Goal: Task Accomplishment & Management: Manage account settings

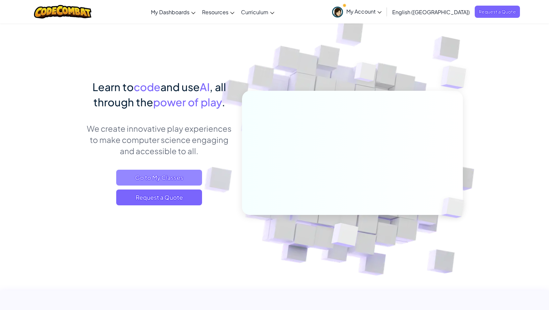
click at [180, 174] on span "Go to My Classes" at bounding box center [159, 178] width 86 height 16
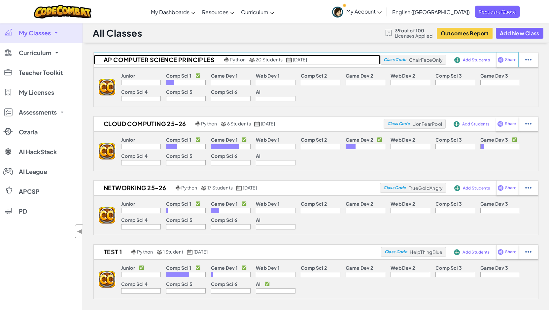
click at [144, 60] on h2 "AP Computer Science Principles" at bounding box center [158, 60] width 129 height 10
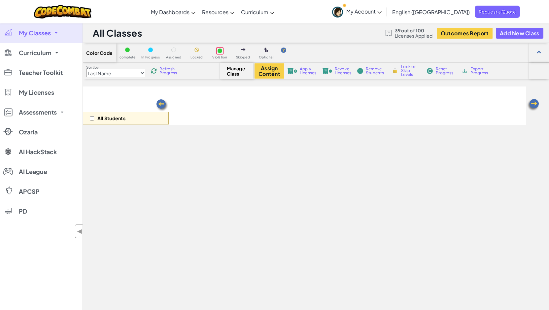
select select "560f1a9f22961295f9427742"
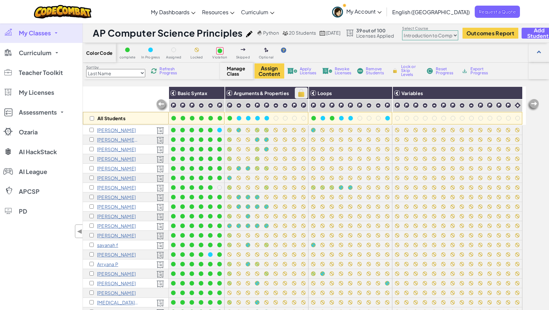
click at [302, 94] on img at bounding box center [302, 93] width 12 height 10
checkbox input "true"
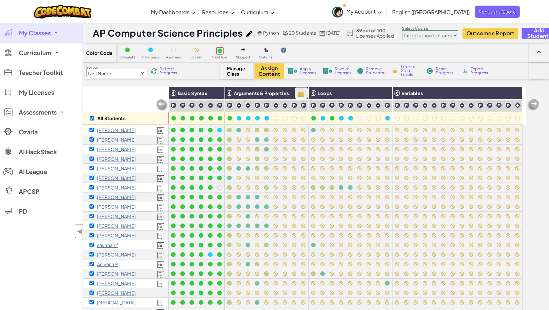
checkbox input "true"
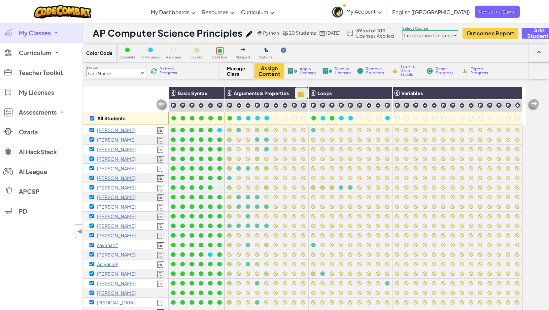
checkbox input "true"
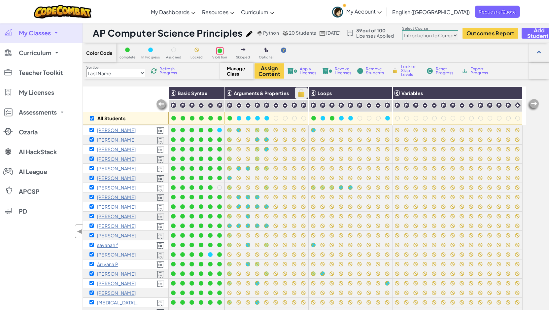
checkbox input "true"
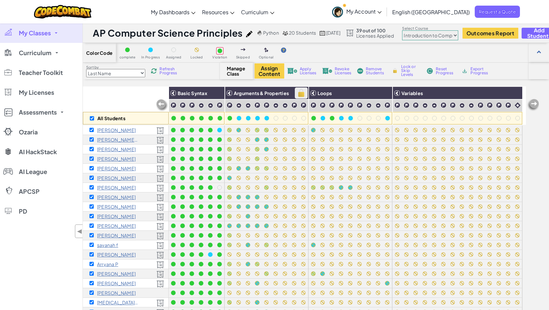
checkbox input "true"
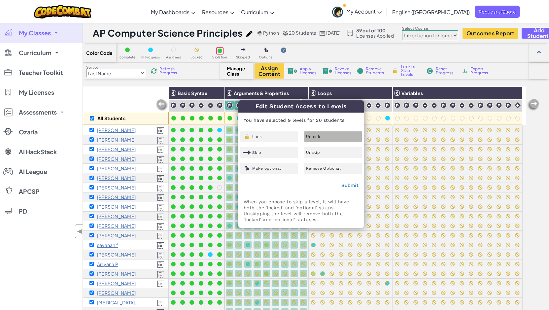
click at [320, 135] on div "Unlock" at bounding box center [333, 136] width 57 height 11
click at [344, 185] on link "Submit" at bounding box center [350, 185] width 17 height 5
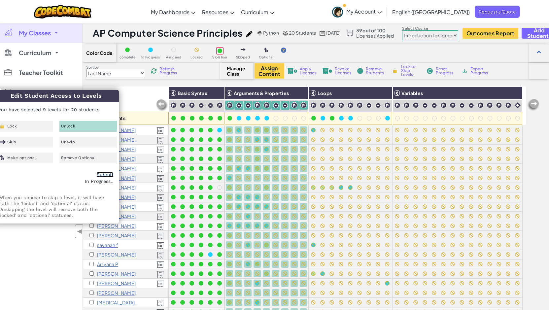
checkbox input "false"
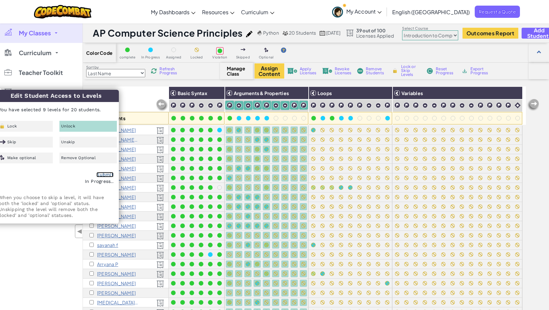
checkbox input "false"
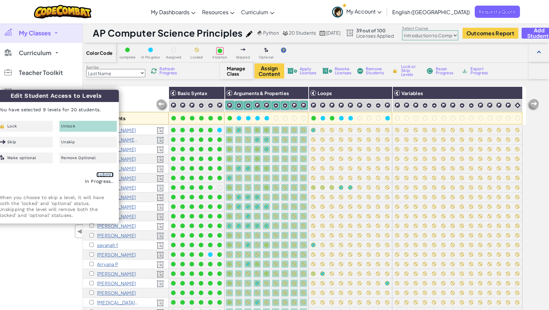
checkbox input "false"
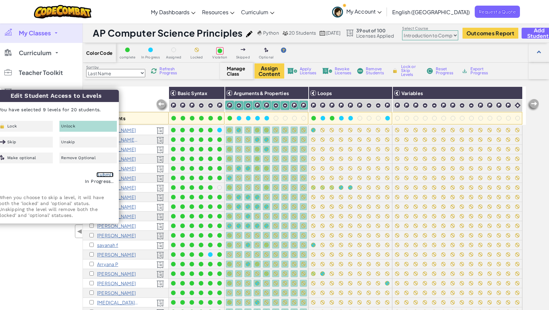
checkbox input "false"
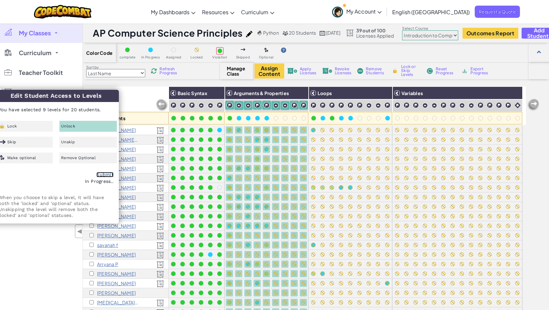
checkbox input "false"
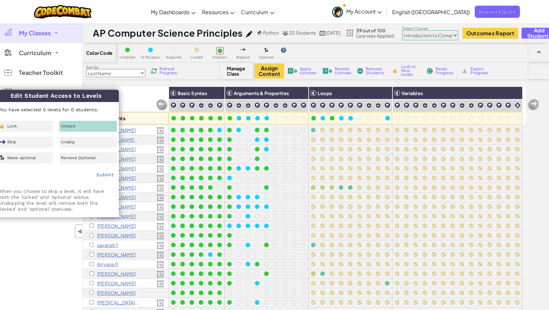
click at [139, 12] on div "Toggle navigation My Dashboards CodeCombat Teacher Dashboard Ozaria Teacher Das…" at bounding box center [274, 11] width 553 height 23
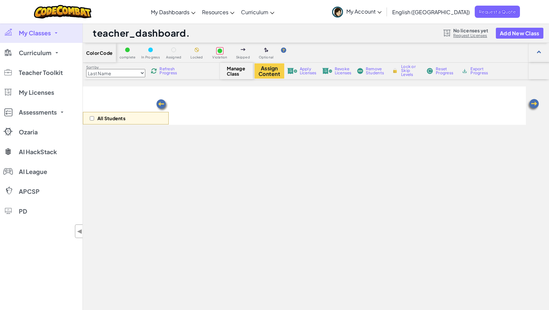
select select "560f1a9f22961295f9427742"
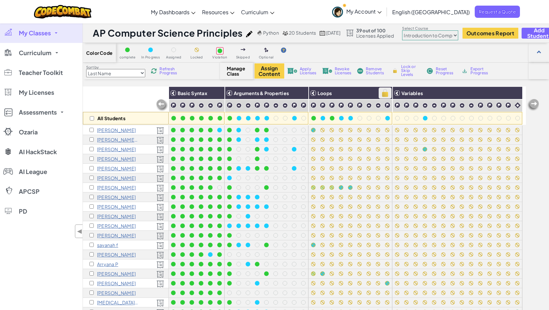
click at [385, 95] on img at bounding box center [386, 93] width 12 height 10
checkbox input "true"
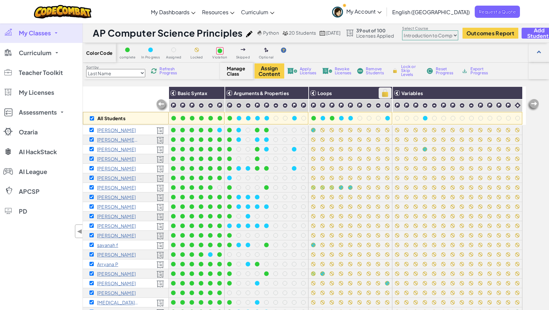
checkbox input "true"
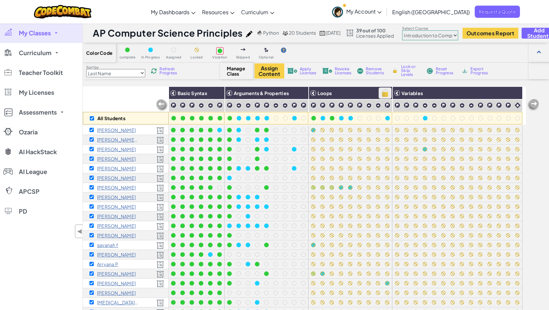
checkbox input "true"
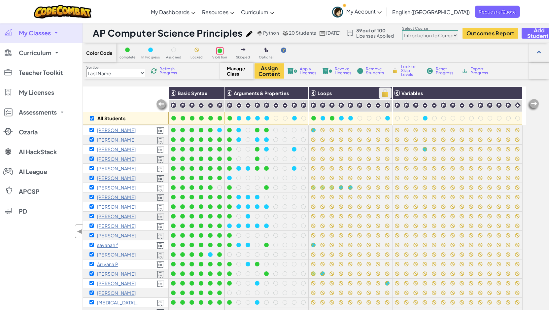
checkbox input "true"
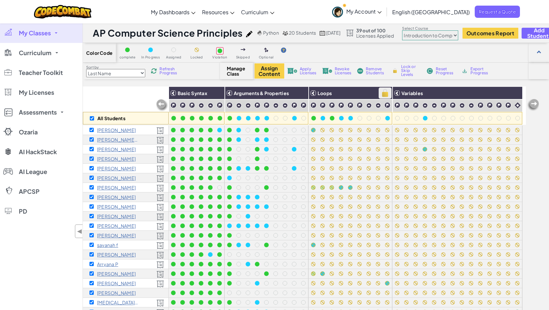
checkbox input "true"
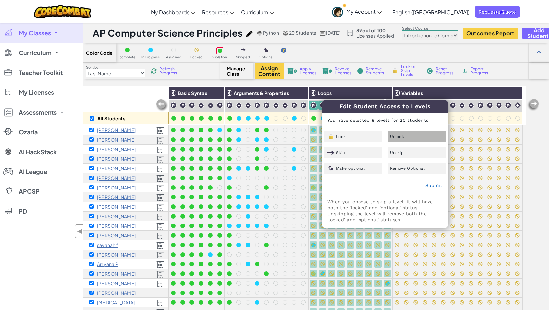
click at [401, 136] on span "Unlock" at bounding box center [397, 137] width 14 height 4
click at [431, 184] on link "Submit" at bounding box center [433, 185] width 17 height 5
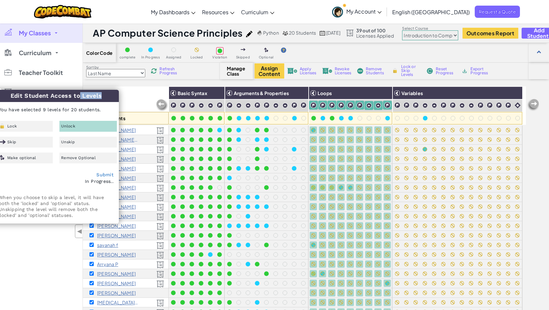
drag, startPoint x: 67, startPoint y: 98, endPoint x: 87, endPoint y: 99, distance: 20.2
click at [87, 99] on h3 "Edit Student Access to Levels" at bounding box center [56, 96] width 126 height 12
click at [114, 13] on div "Toggle navigation My Dashboards CodeCombat Teacher Dashboard Ozaria Teacher Das…" at bounding box center [274, 11] width 553 height 23
checkbox input "false"
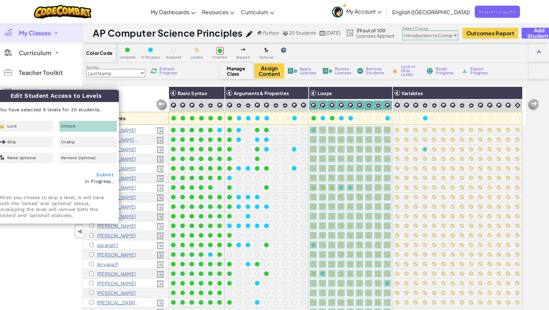
checkbox input "false"
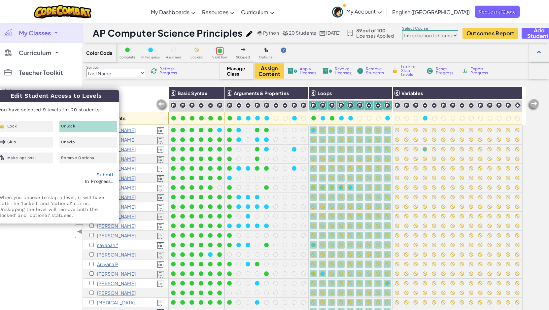
checkbox input "false"
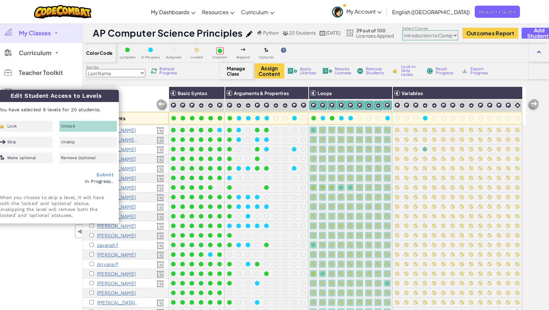
checkbox input "false"
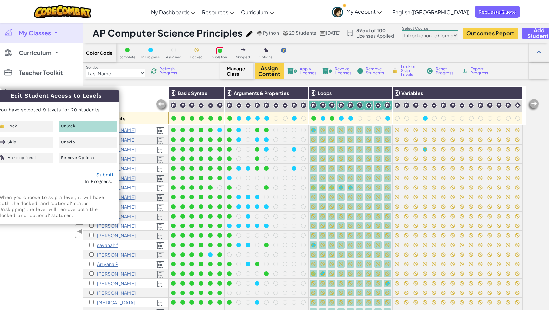
checkbox input "false"
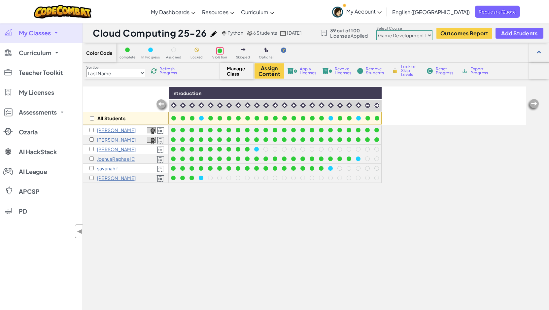
click at [45, 33] on span "My Classes" at bounding box center [35, 33] width 32 height 6
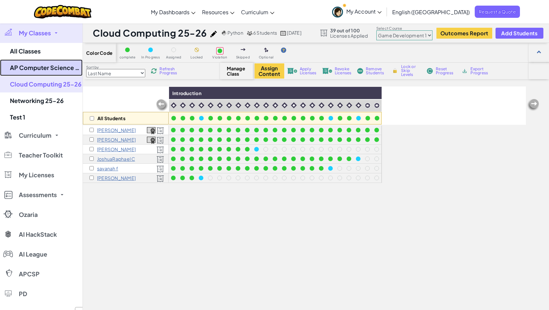
click at [41, 67] on link "AP Computer Science Principles" at bounding box center [41, 67] width 83 height 17
select select "560f1a9f22961295f9427742"
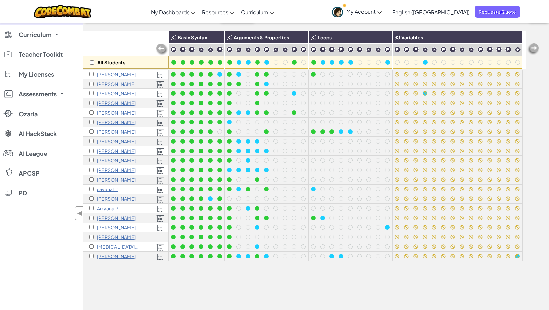
scroll to position [66, 0]
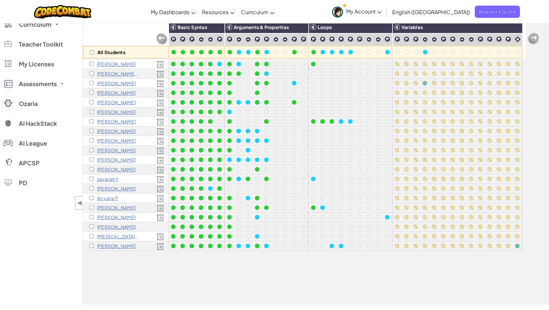
click at [113, 217] on p "[PERSON_NAME]" at bounding box center [116, 217] width 39 height 5
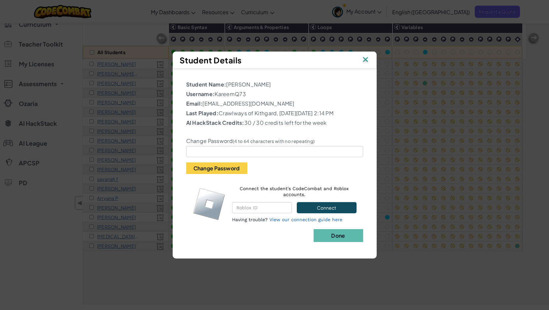
click at [365, 58] on img at bounding box center [365, 60] width 9 height 10
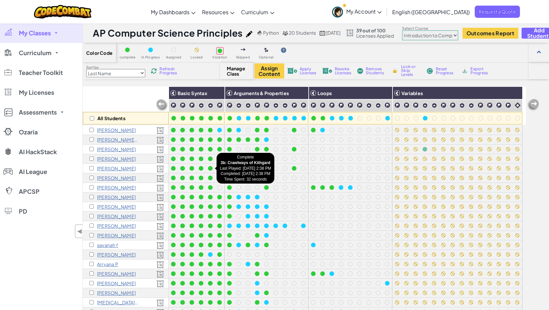
select select "560f1a9f22961295f9427742"
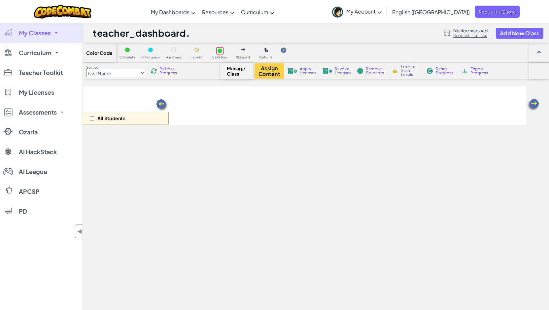
scroll to position [65, 0]
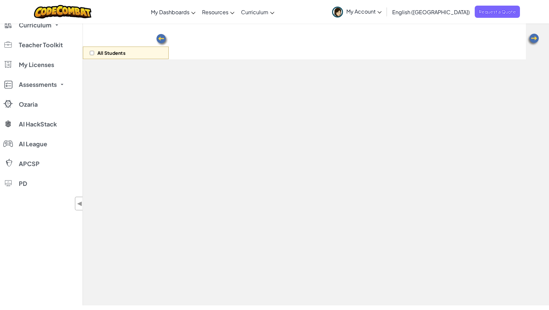
select select "560f1a9f22961295f9427742"
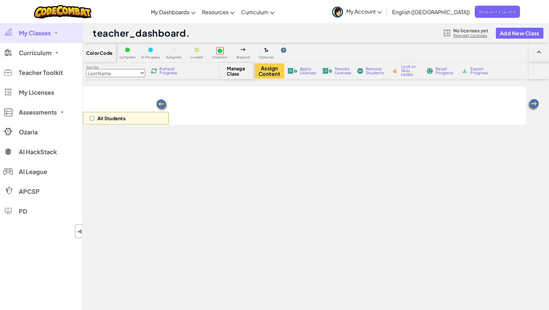
scroll to position [65, 0]
